Goal: Information Seeking & Learning: Learn about a topic

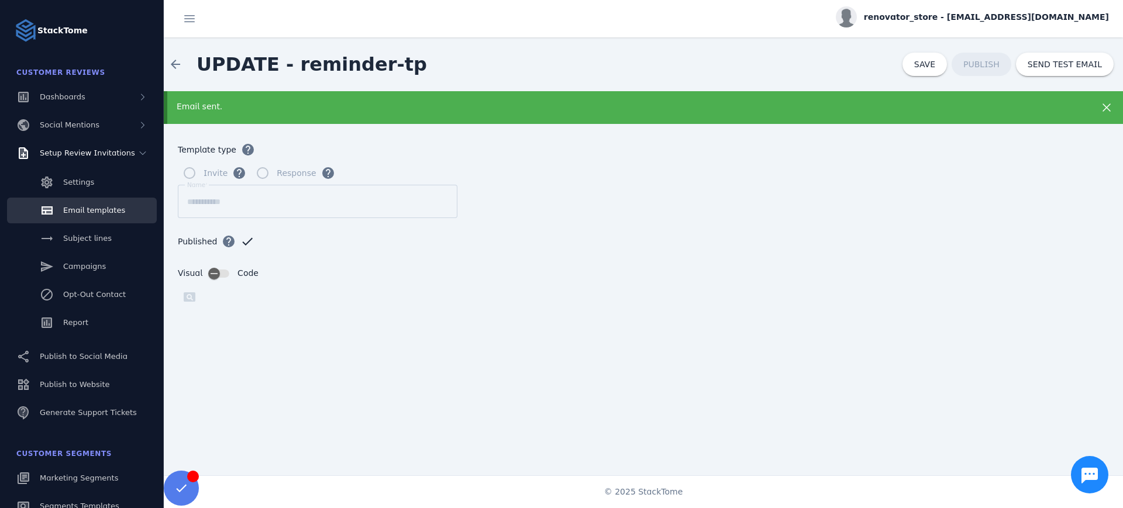
click at [1053, 218] on form "**********" at bounding box center [643, 321] width 959 height 394
click at [1057, 68] on button "SEND TEST EMAIL" at bounding box center [1065, 64] width 98 height 23
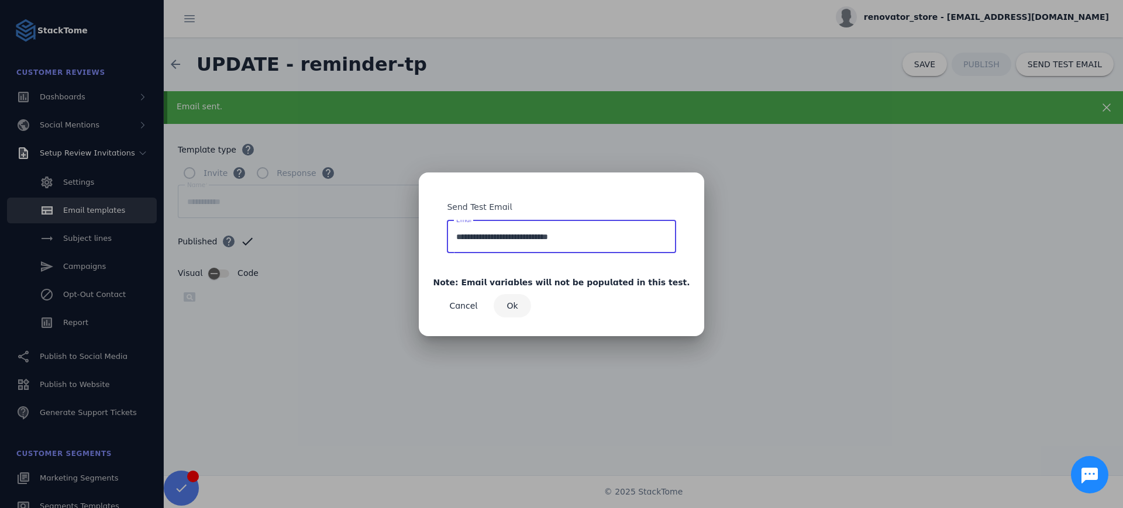
click at [518, 305] on span "Ok" at bounding box center [512, 306] width 11 height 8
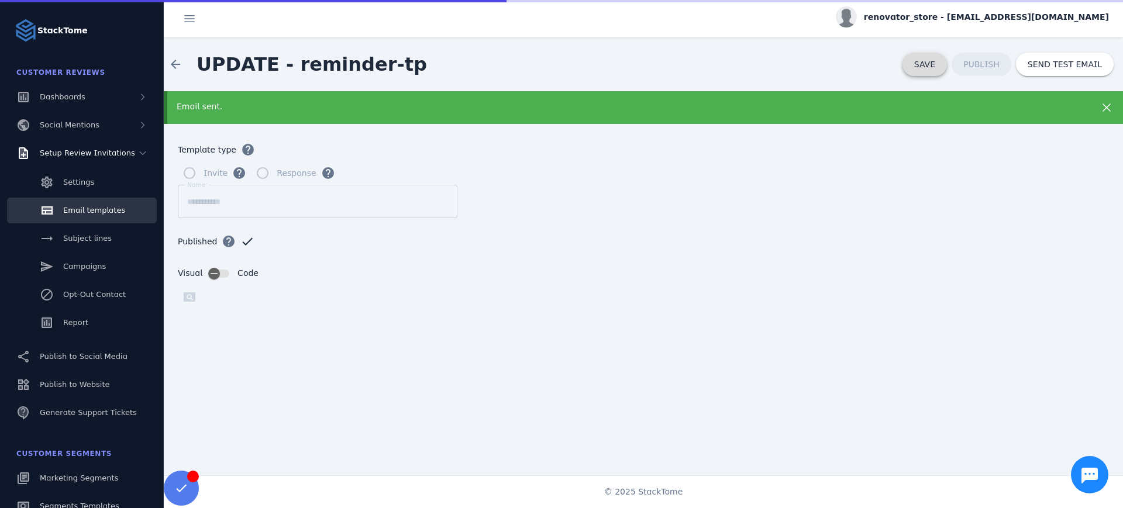
click at [931, 60] on span "SAVE" at bounding box center [924, 64] width 21 height 9
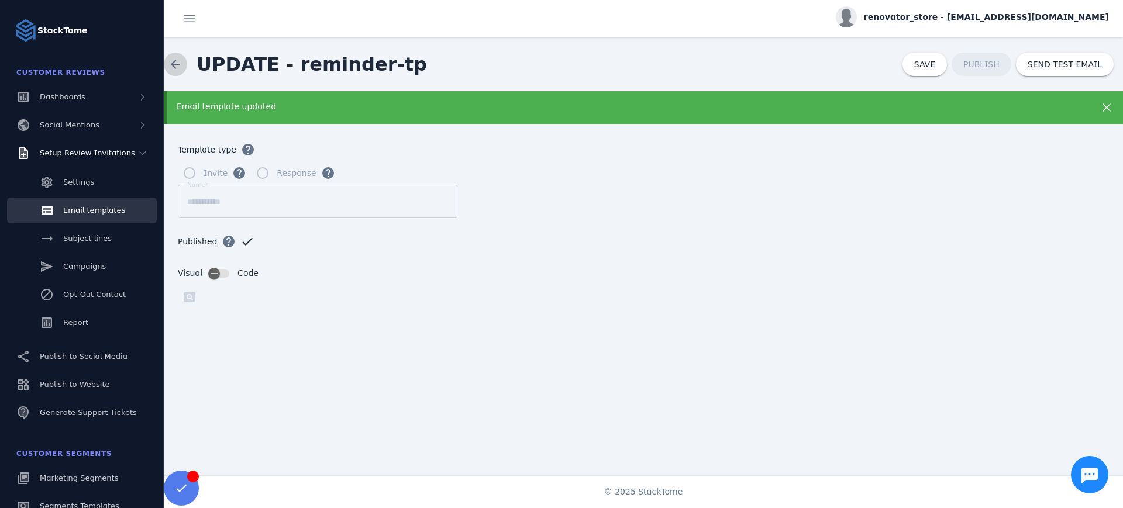
click at [179, 70] on span at bounding box center [175, 64] width 28 height 28
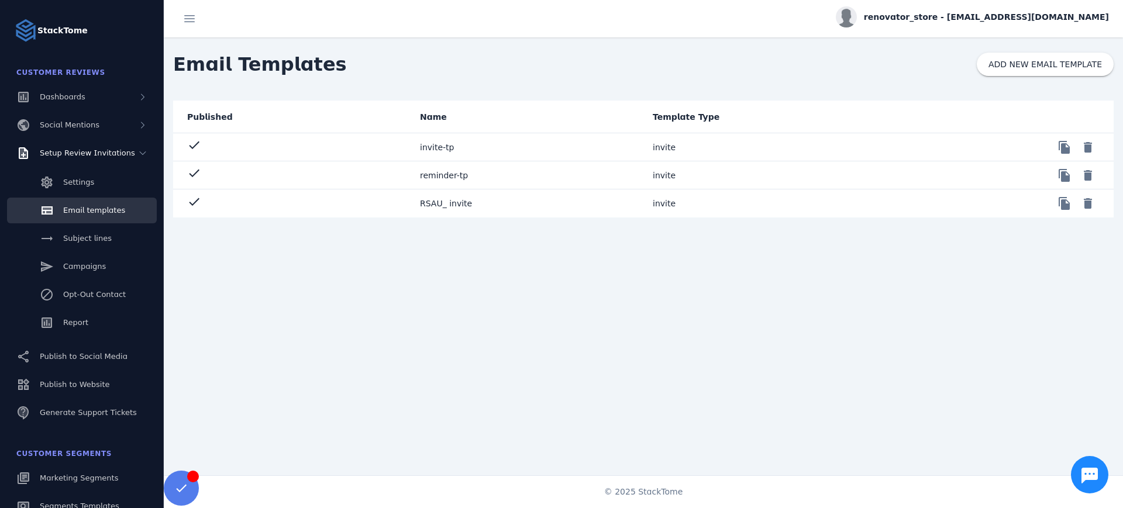
click at [439, 149] on mat-cell "invite-tp" at bounding box center [527, 147] width 233 height 28
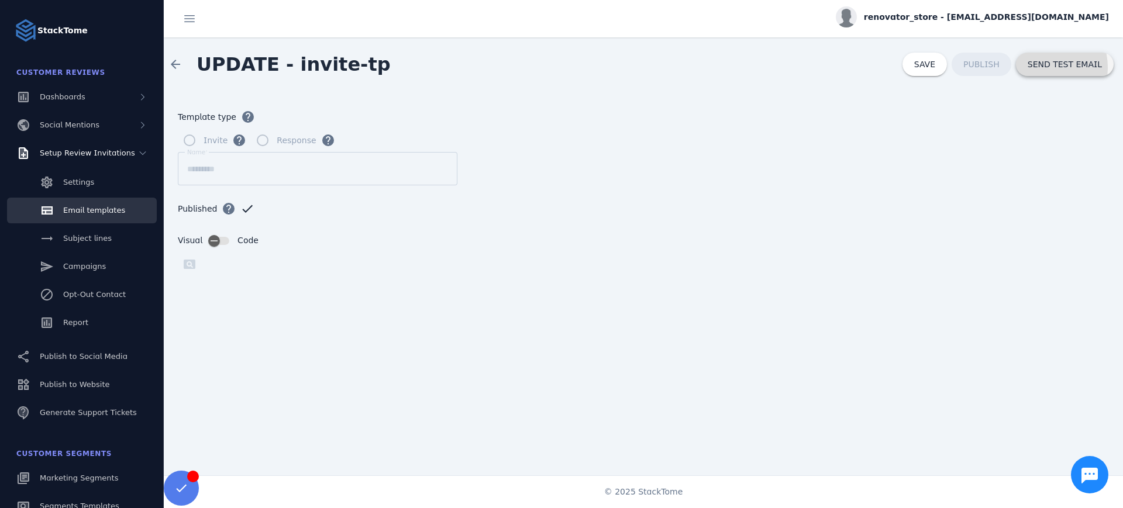
click at [1038, 68] on span "SEND TEST EMAIL" at bounding box center [1065, 64] width 74 height 8
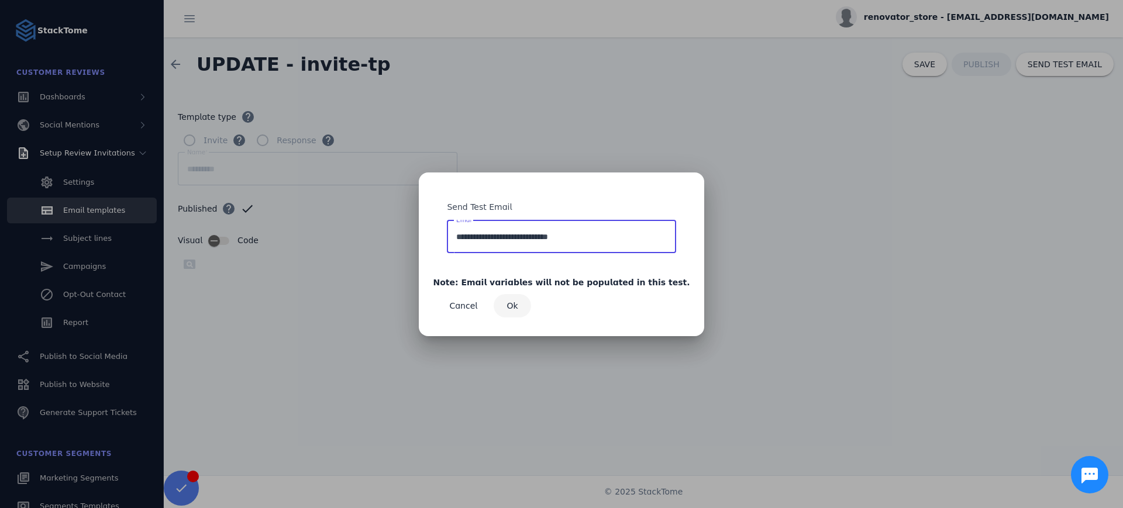
click at [518, 302] on span "Ok" at bounding box center [512, 306] width 11 height 8
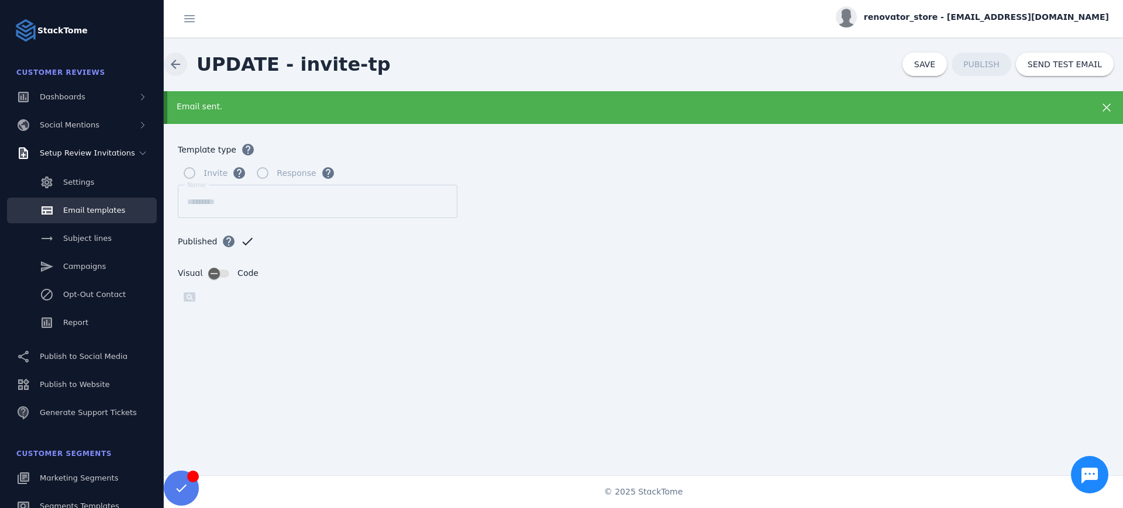
click at [183, 68] on span at bounding box center [175, 64] width 28 height 28
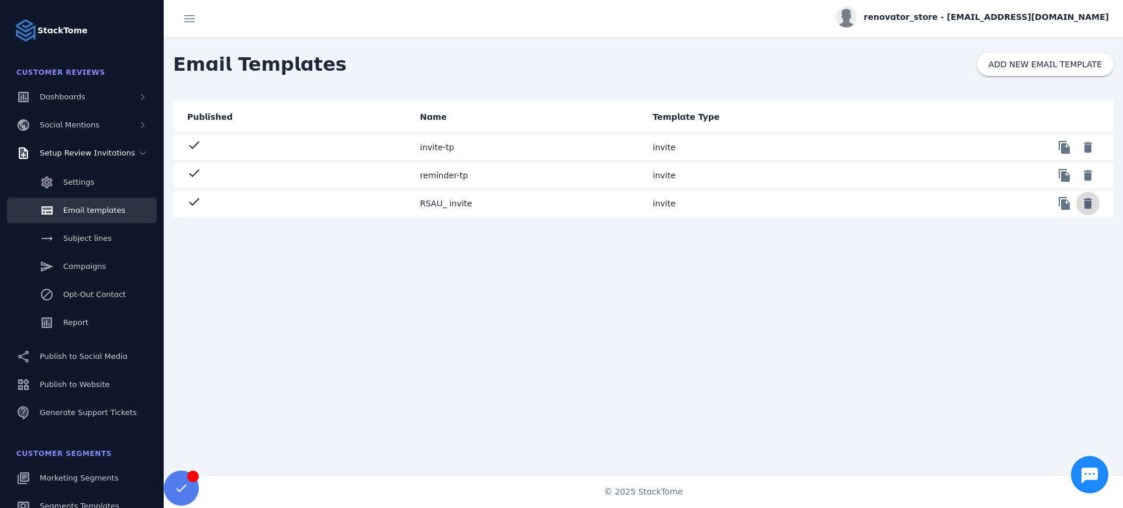
click at [1083, 206] on span at bounding box center [1088, 204] width 28 height 28
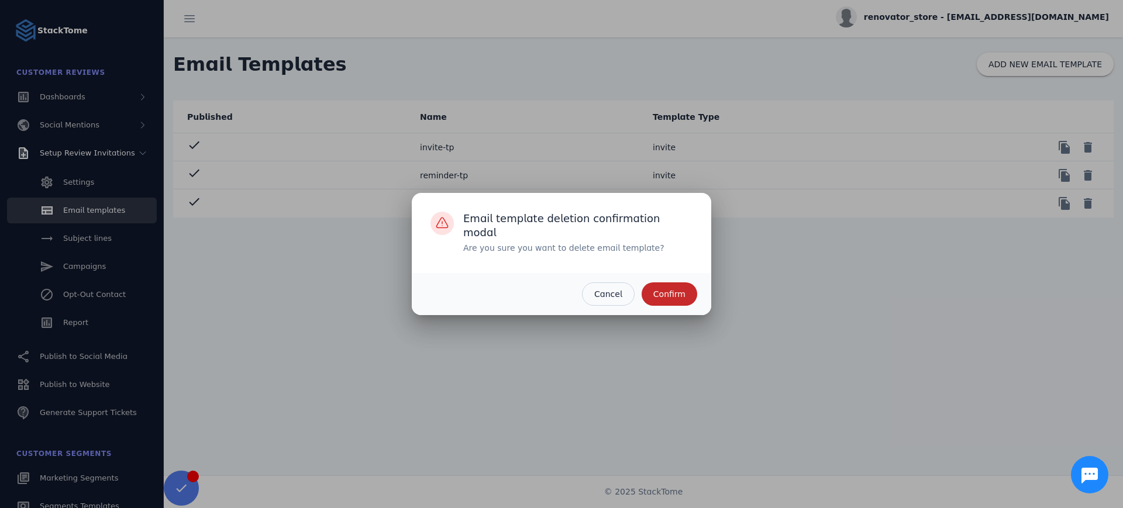
click at [683, 298] on span "Confirm" at bounding box center [669, 294] width 32 height 8
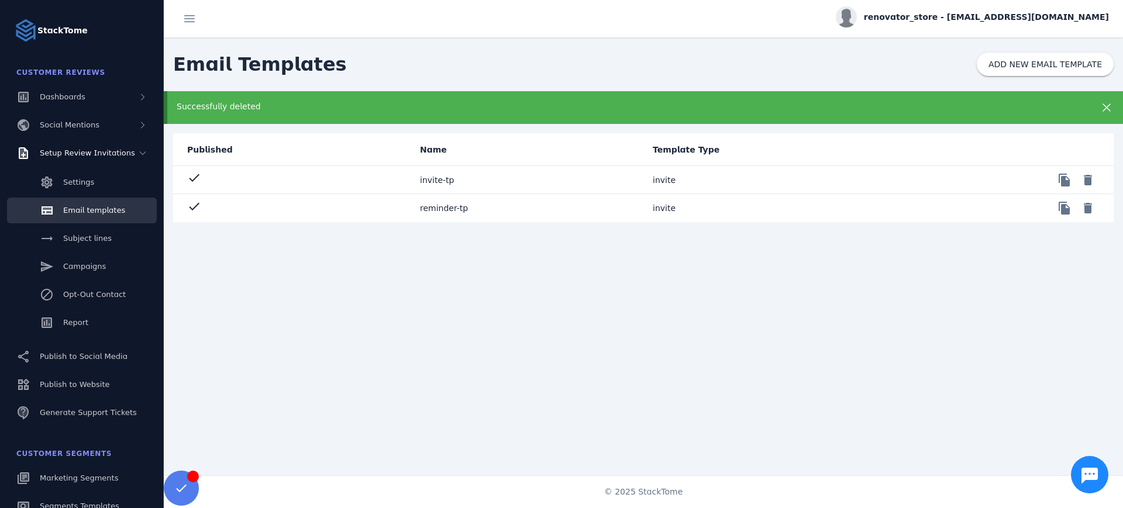
click at [428, 181] on mat-cell "invite-tp" at bounding box center [527, 180] width 233 height 28
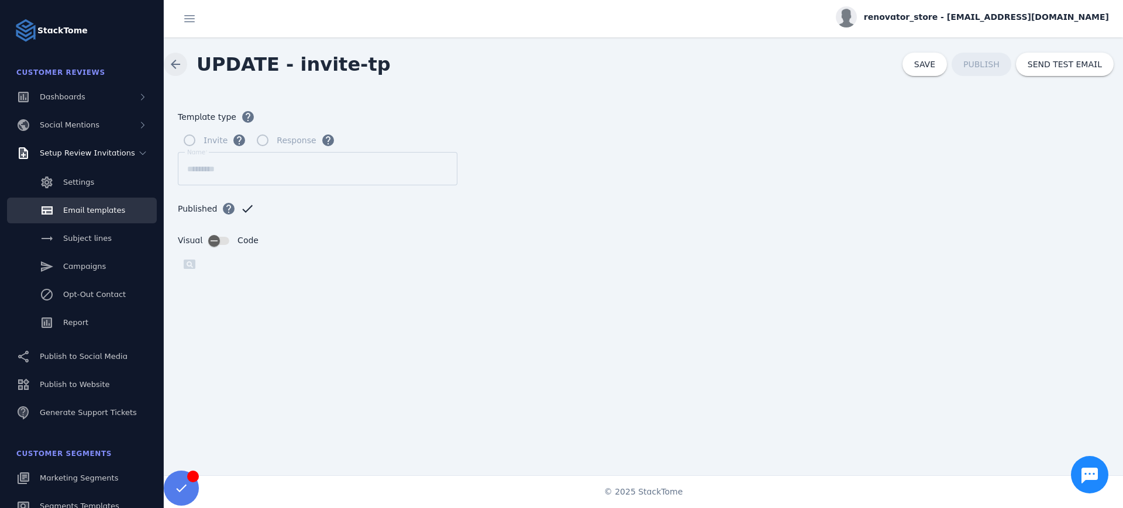
click at [176, 58] on span at bounding box center [175, 64] width 28 height 28
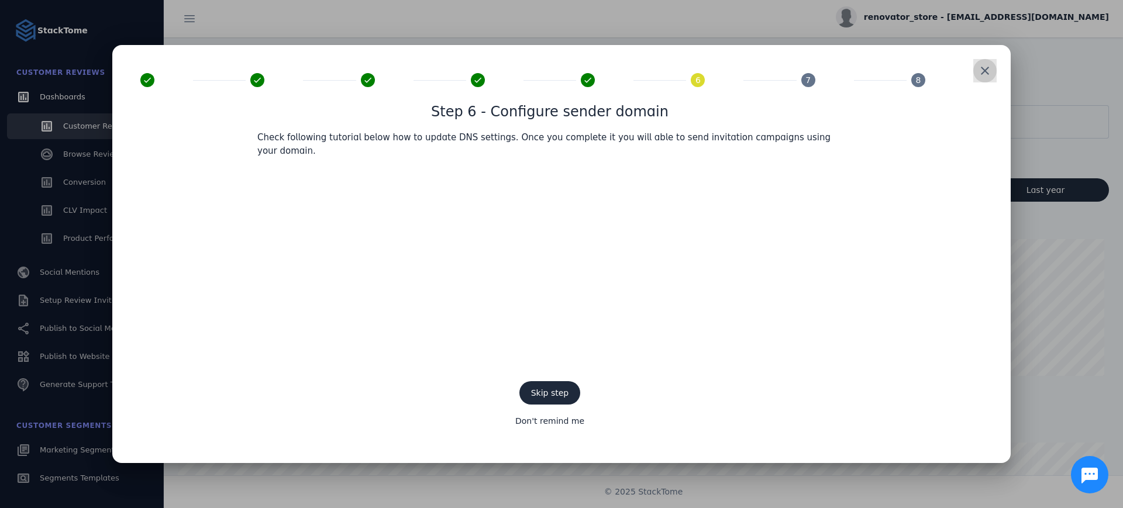
click at [978, 80] on span at bounding box center [985, 71] width 28 height 28
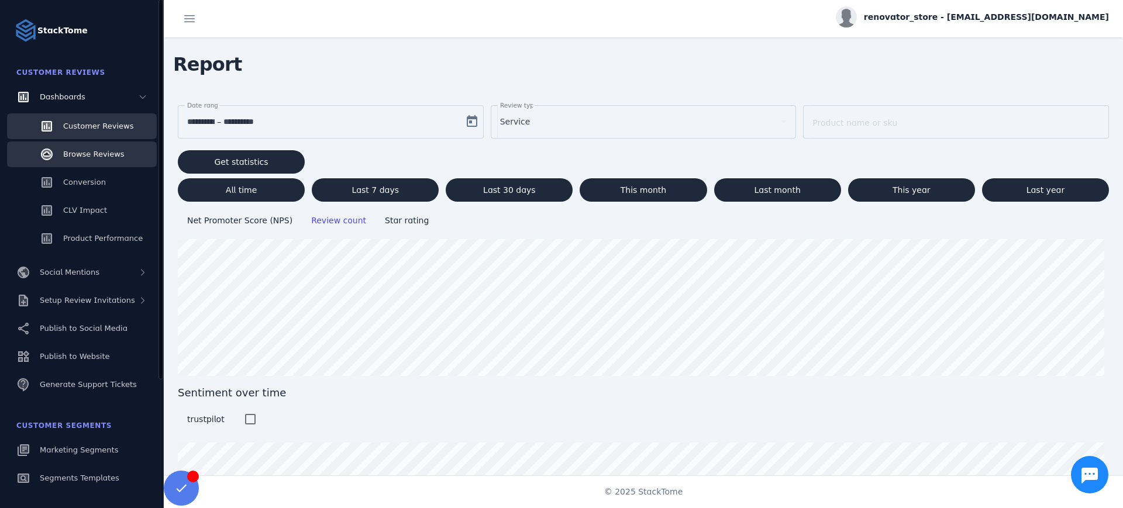
click at [98, 155] on span "Browse Reviews" at bounding box center [93, 154] width 61 height 9
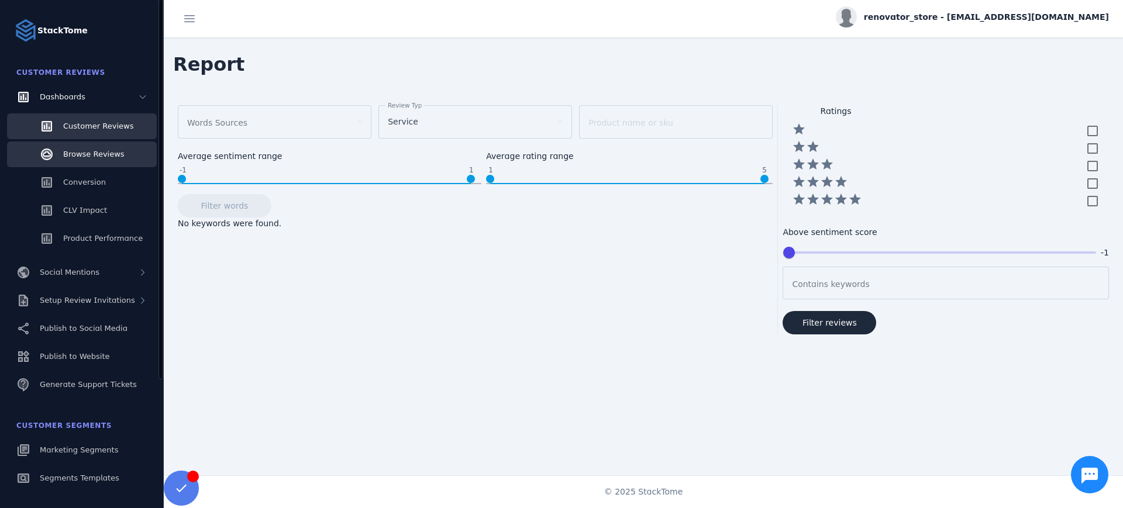
click at [109, 124] on span "Customer Reviews" at bounding box center [98, 126] width 70 height 9
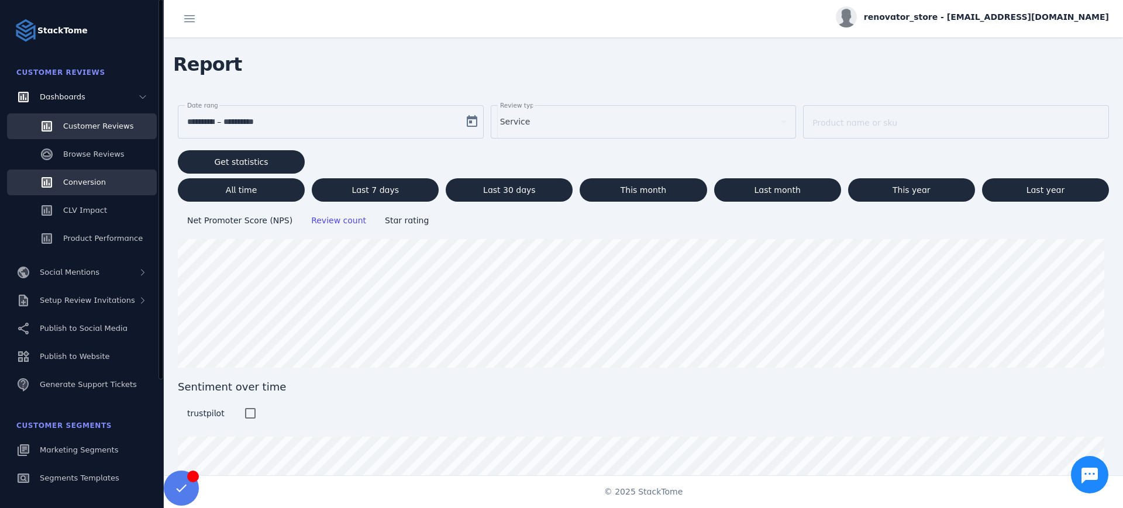
click at [98, 181] on span "Conversion" at bounding box center [84, 182] width 43 height 9
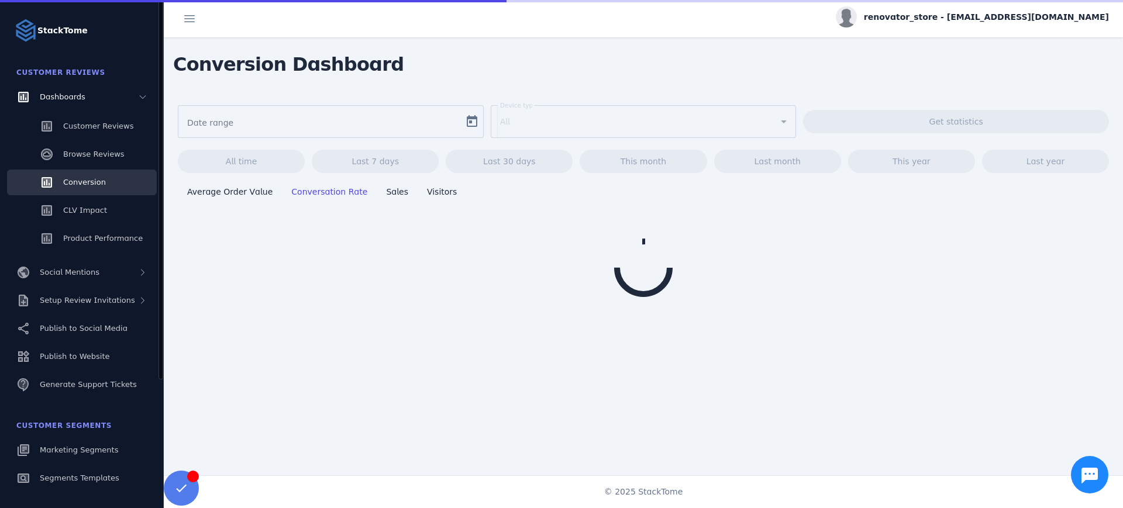
type input "**********"
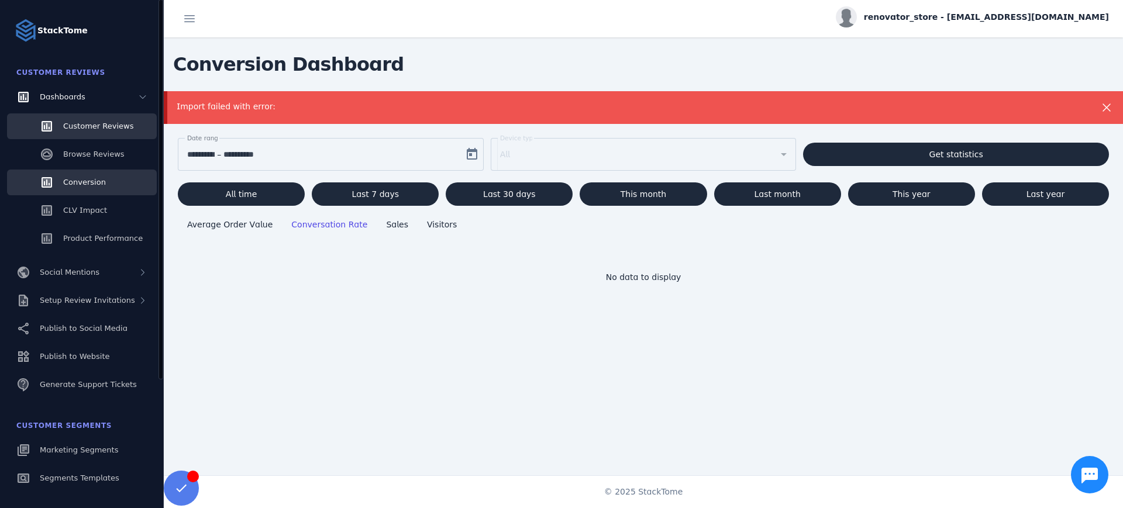
click at [74, 125] on span "Customer Reviews" at bounding box center [98, 126] width 70 height 9
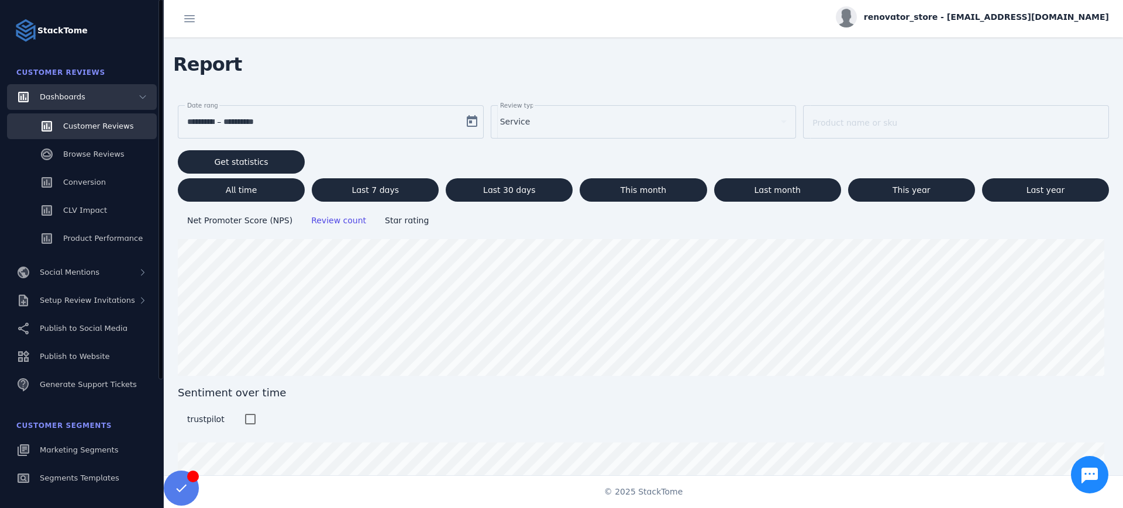
click at [71, 97] on span "Dashboards" at bounding box center [63, 96] width 46 height 9
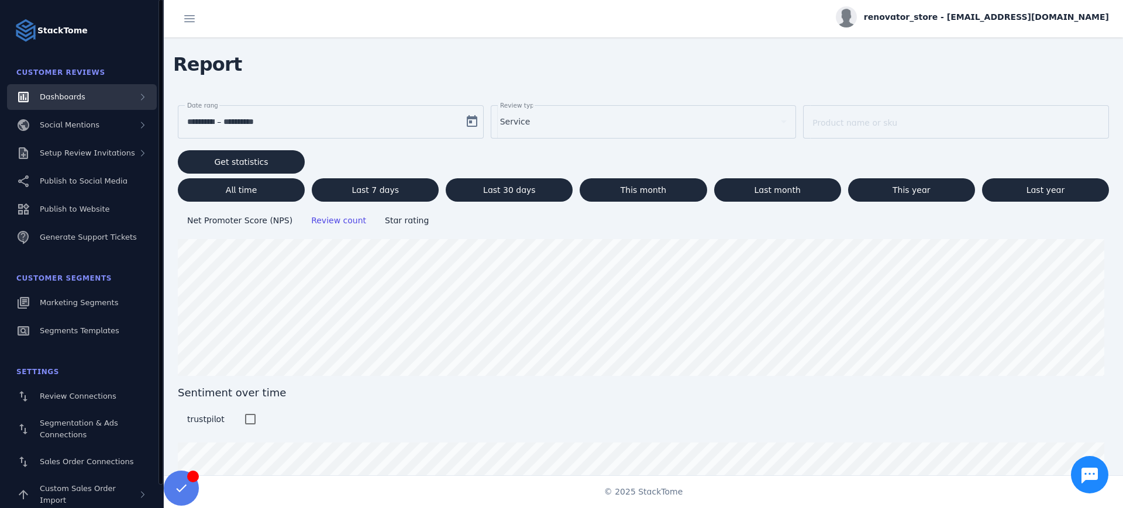
click at [95, 93] on div "Dashboards" at bounding box center [82, 97] width 150 height 26
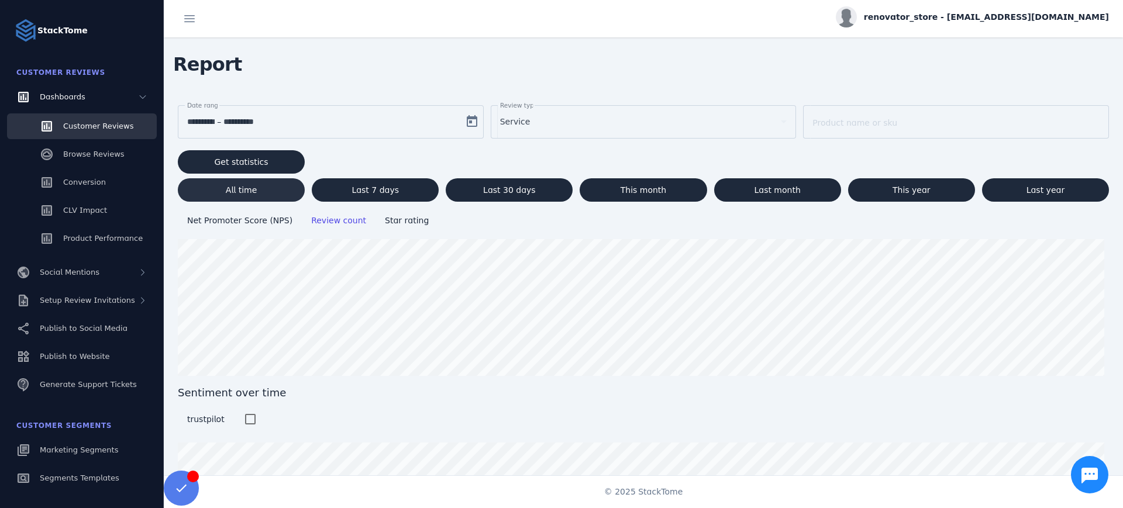
click at [260, 184] on span at bounding box center [241, 190] width 127 height 28
type input "**********"
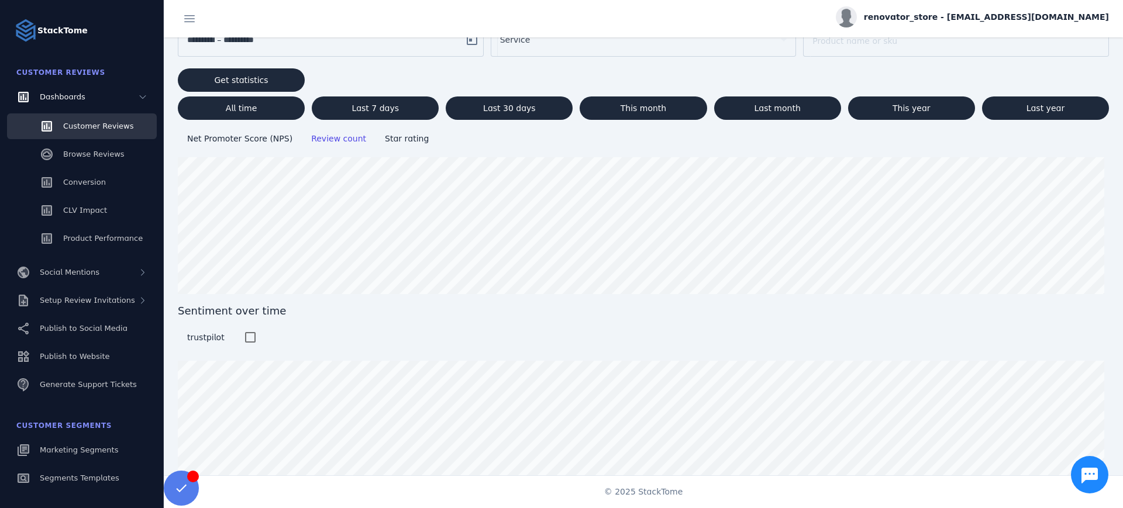
scroll to position [104, 0]
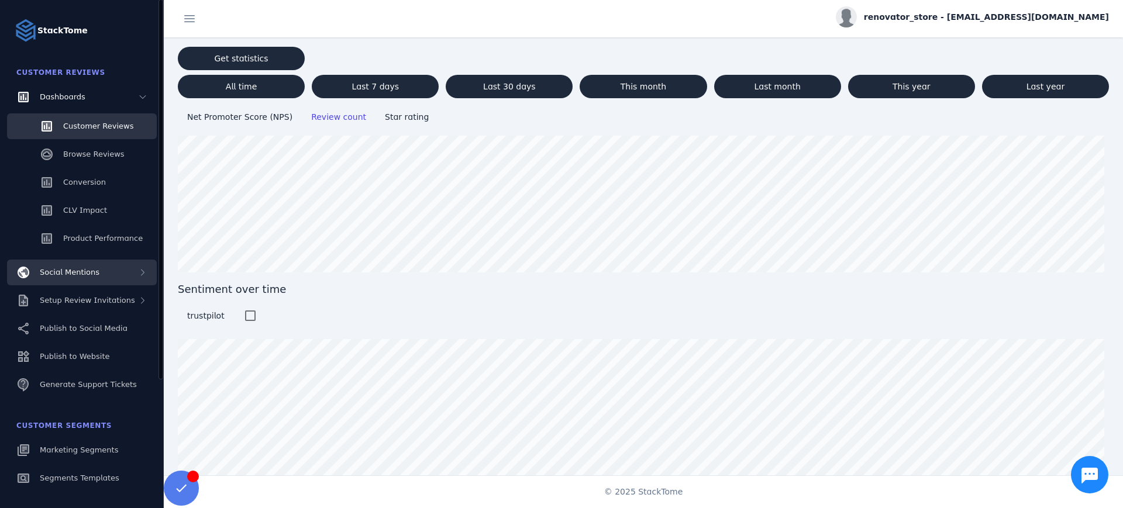
click at [75, 274] on span "Social Mentions" at bounding box center [70, 272] width 60 height 9
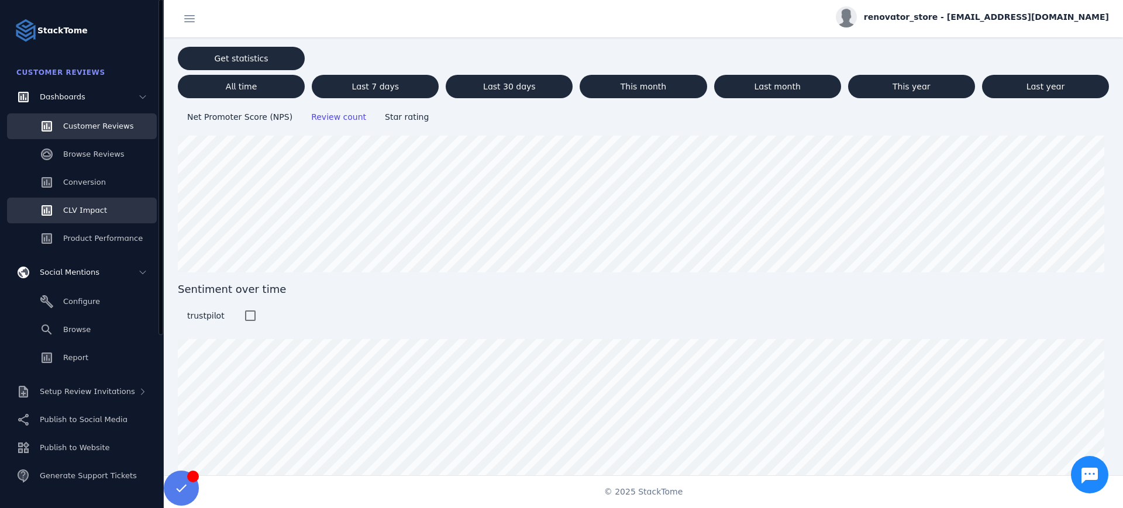
click at [91, 212] on span "CLV Impact" at bounding box center [85, 210] width 44 height 9
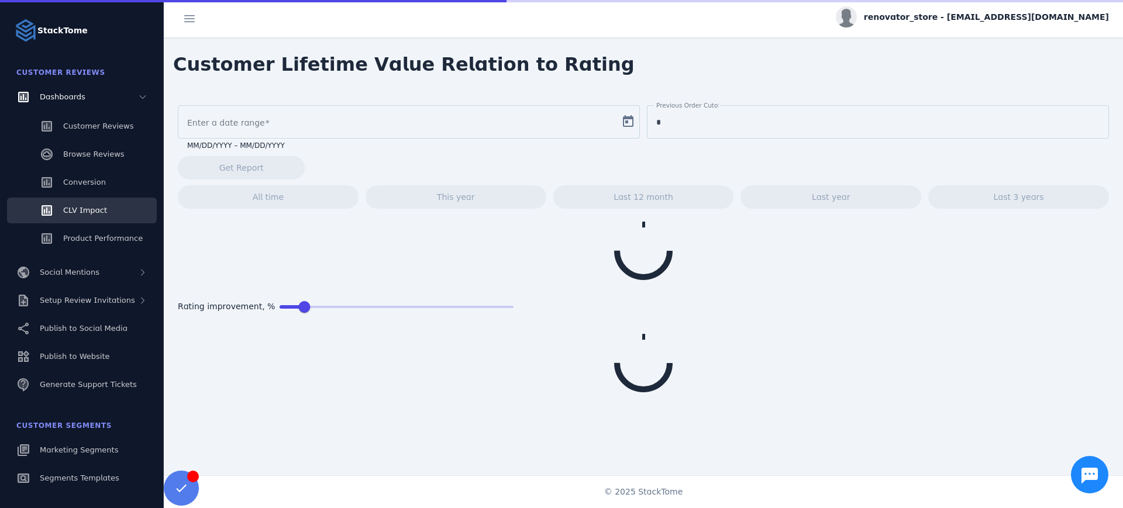
type input "**********"
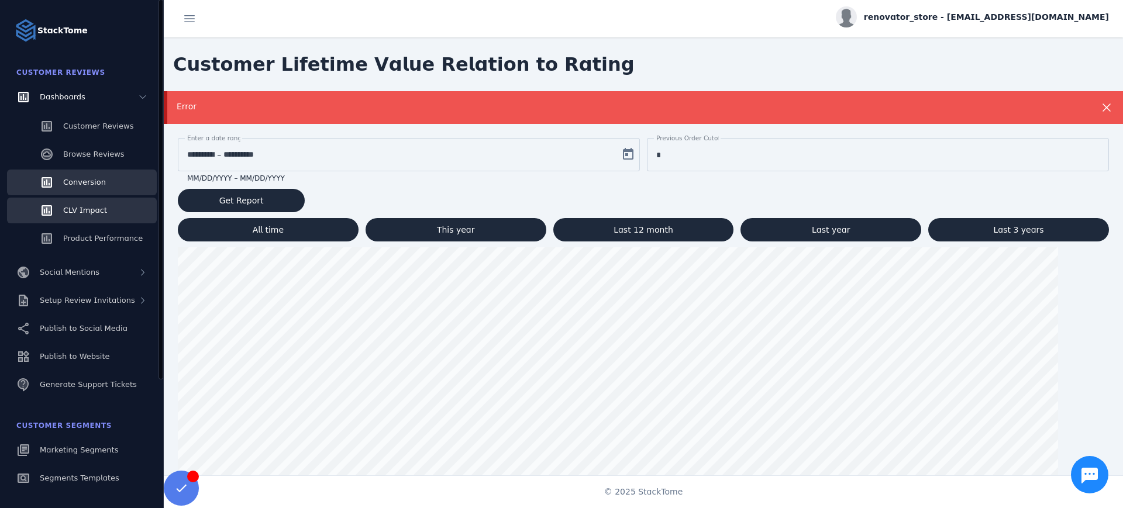
click at [91, 184] on span "Conversion" at bounding box center [84, 182] width 43 height 9
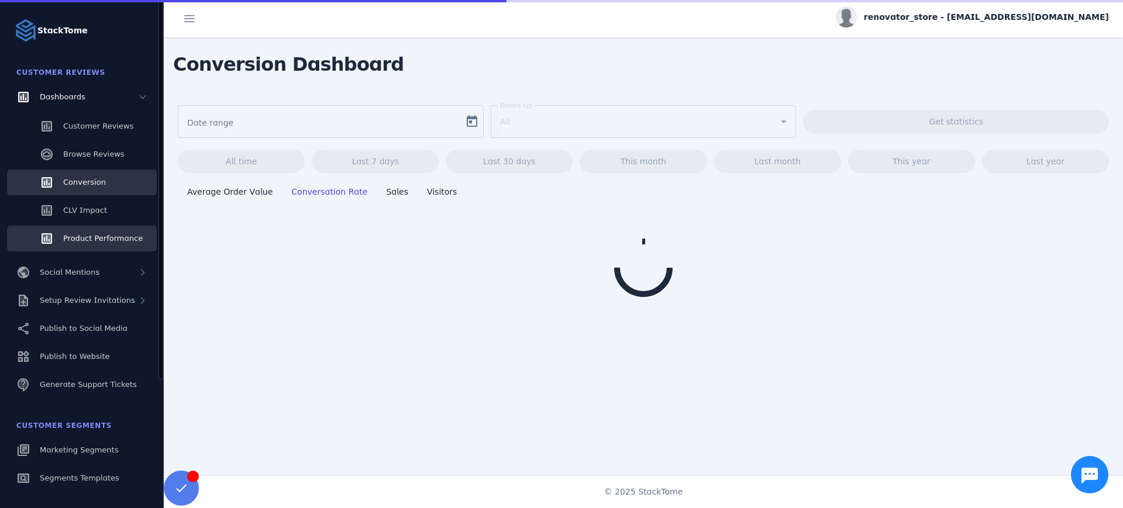
type input "**********"
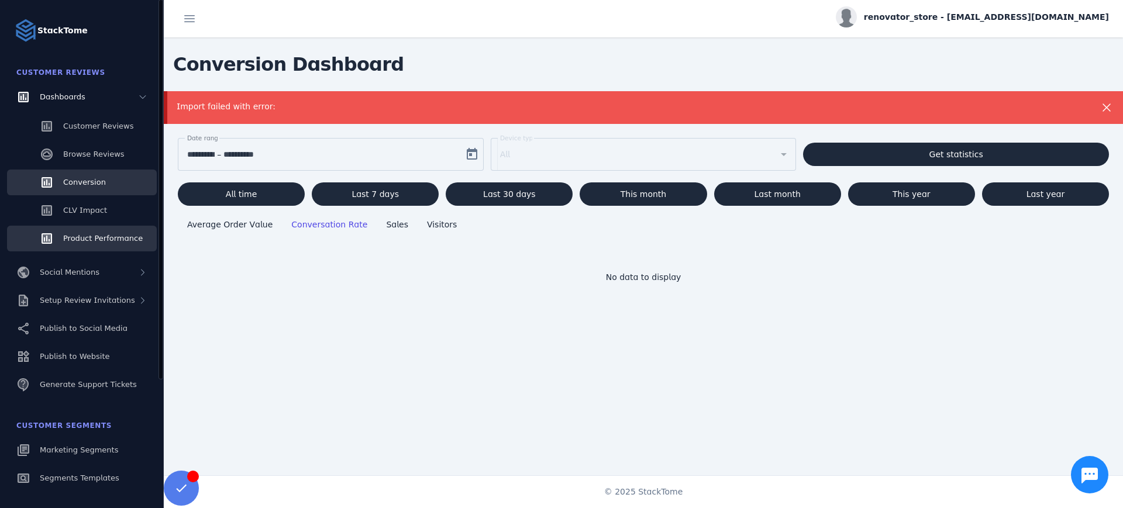
click at [96, 242] on span "Product Performance" at bounding box center [103, 238] width 80 height 9
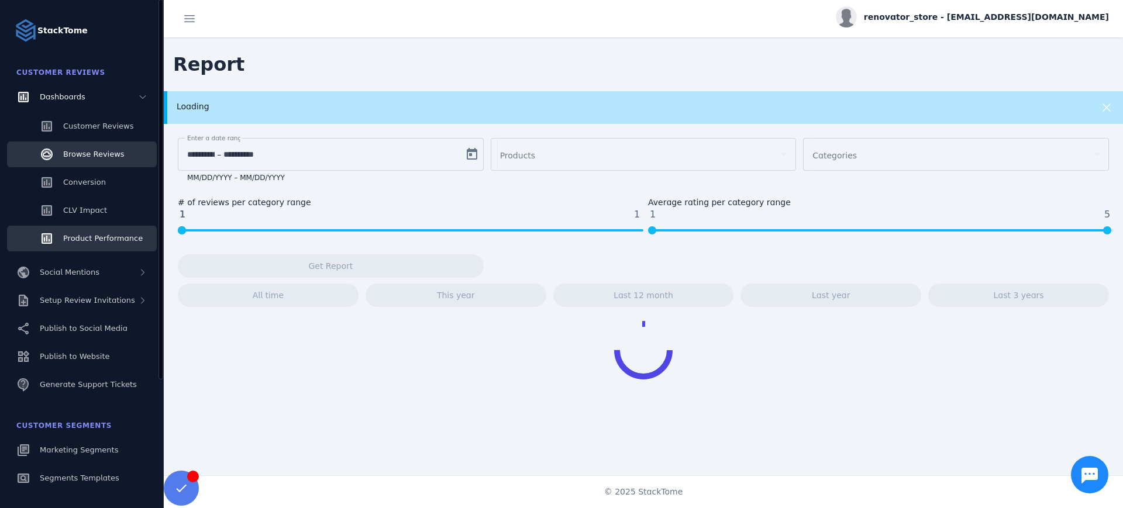
click at [106, 157] on span "Browse Reviews" at bounding box center [93, 154] width 61 height 9
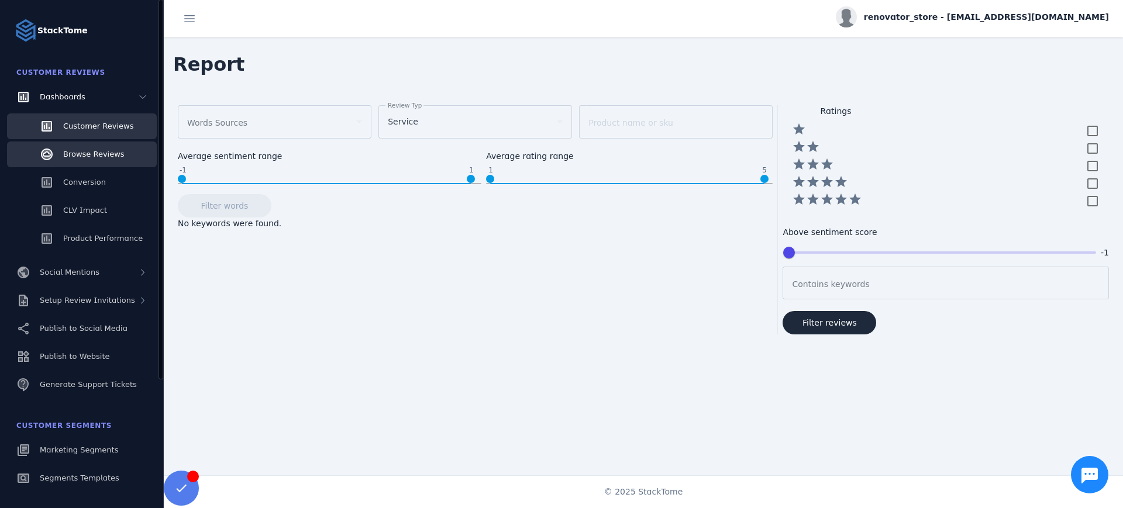
click at [116, 133] on link "Customer Reviews" at bounding box center [82, 126] width 150 height 26
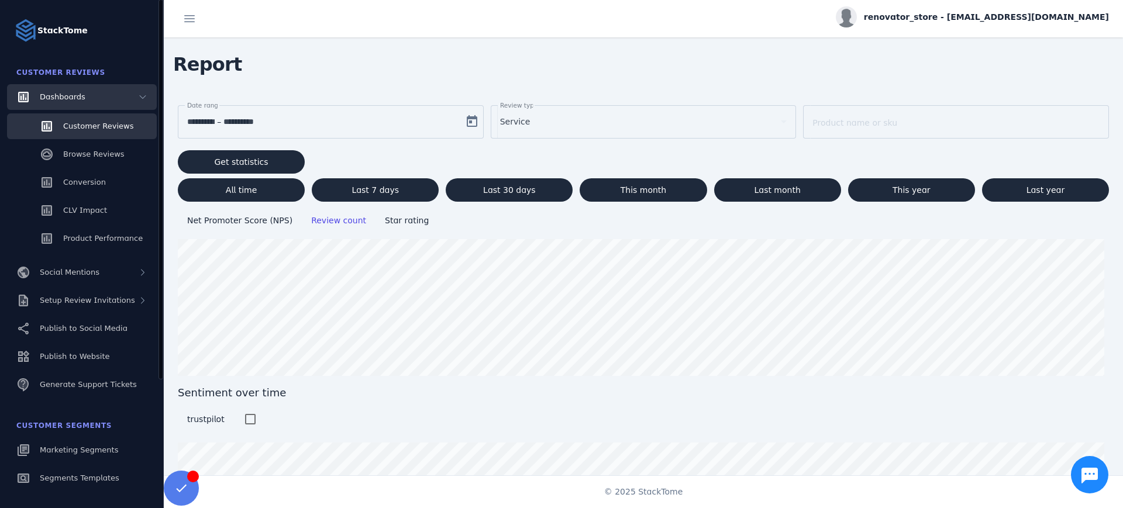
click at [129, 97] on div "Dashboards" at bounding box center [82, 97] width 150 height 26
